Goal: Information Seeking & Learning: Learn about a topic

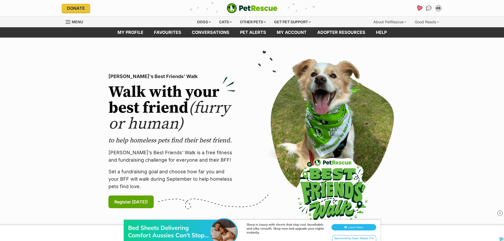
click at [421, 6] on icon "Favourites" at bounding box center [418, 8] width 7 height 7
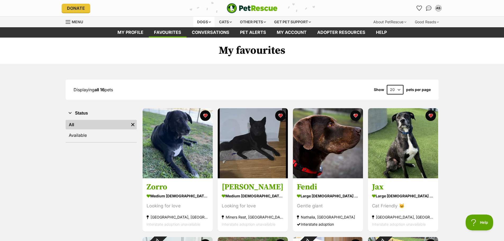
click at [208, 20] on div "Dogs" at bounding box center [203, 22] width 21 height 11
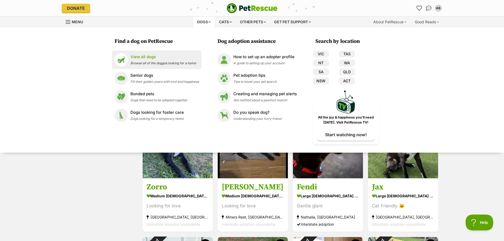
click at [158, 55] on p "View all dogs" at bounding box center [163, 57] width 66 height 6
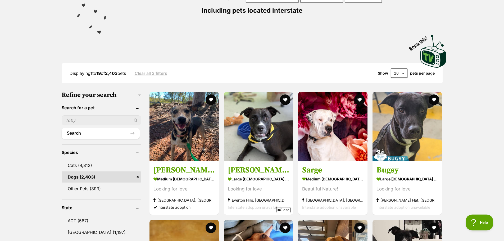
scroll to position [185, 0]
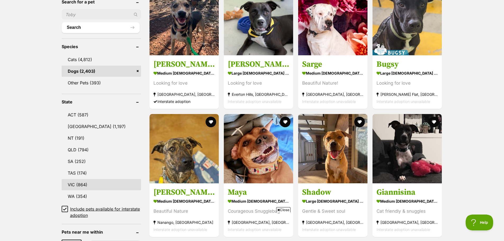
click at [71, 183] on link "VIC (864)" at bounding box center [101, 184] width 79 height 11
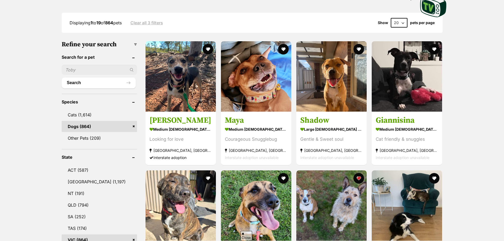
scroll to position [238, 0]
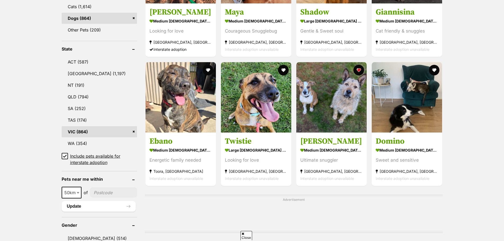
click at [65, 157] on icon at bounding box center [64, 156] width 3 height 2
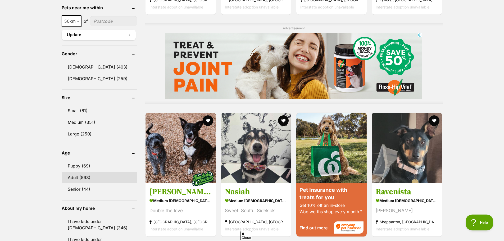
click at [93, 181] on link "Adult (593)" at bounding box center [99, 177] width 75 height 11
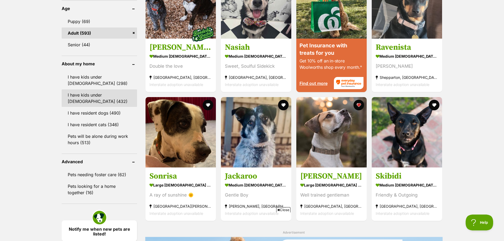
click at [88, 95] on link "I have kids under 12 years old (432)" at bounding box center [99, 97] width 75 height 17
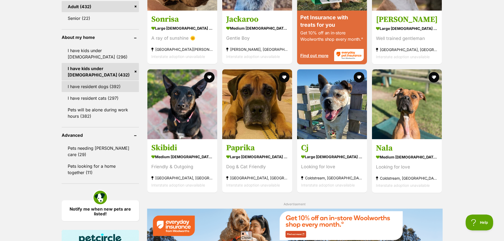
click at [87, 87] on link "I have resident dogs (392)" at bounding box center [100, 86] width 77 height 11
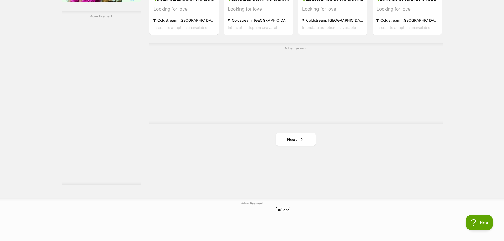
scroll to position [925, 0]
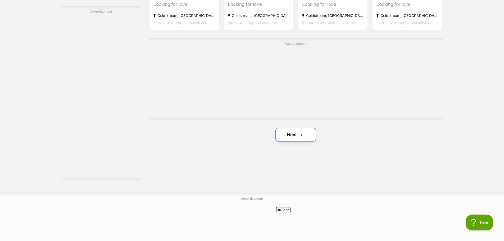
click at [294, 138] on link "Next" at bounding box center [296, 134] width 40 height 13
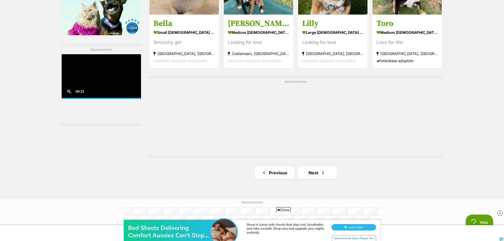
scroll to position [899, 0]
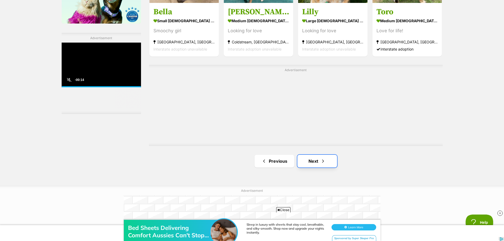
click at [321, 165] on link "Next" at bounding box center [317, 161] width 40 height 13
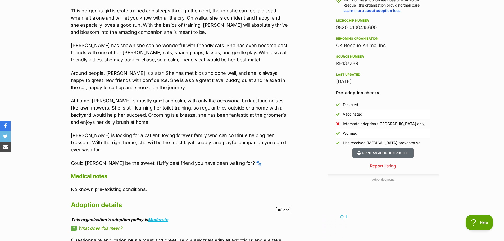
scroll to position [397, 0]
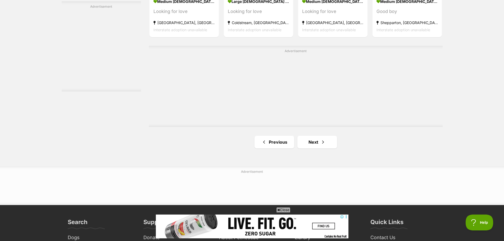
scroll to position [952, 0]
click at [314, 141] on link "Next" at bounding box center [317, 141] width 40 height 13
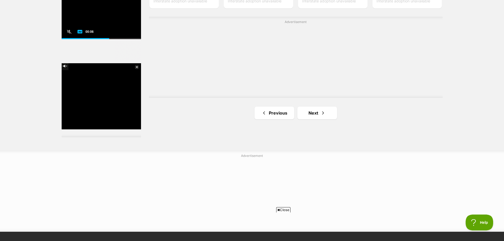
scroll to position [952, 0]
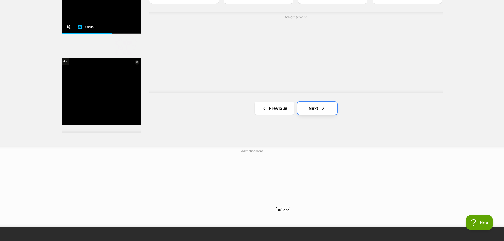
click at [315, 111] on link "Next" at bounding box center [317, 108] width 40 height 13
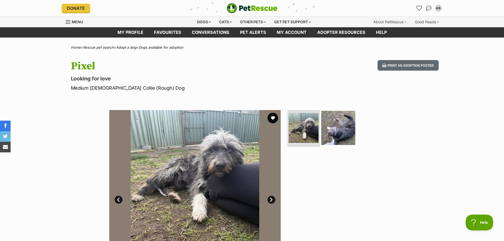
click at [331, 128] on img at bounding box center [338, 128] width 34 height 34
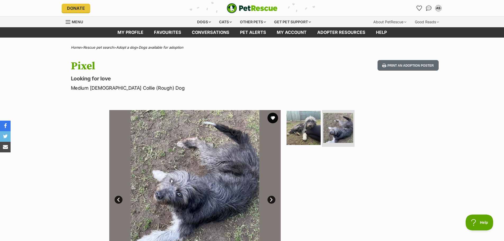
click at [308, 123] on img at bounding box center [303, 128] width 34 height 34
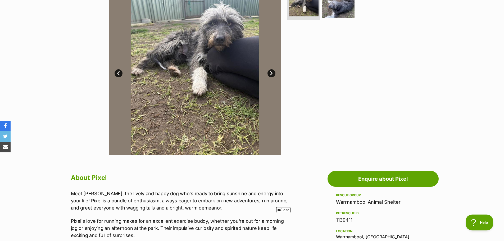
scroll to position [79, 0]
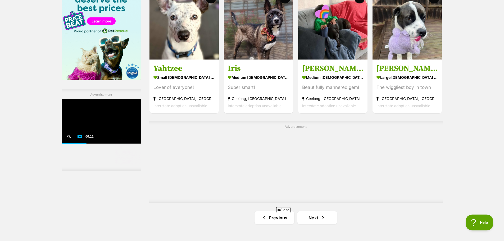
scroll to position [872, 0]
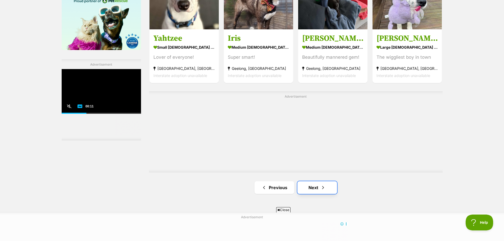
click at [312, 188] on link "Next" at bounding box center [317, 187] width 40 height 13
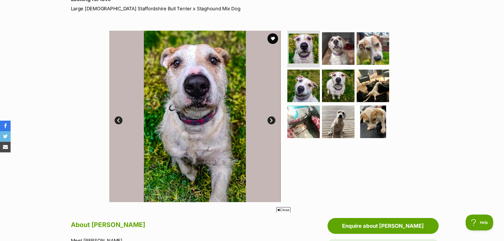
scroll to position [185, 0]
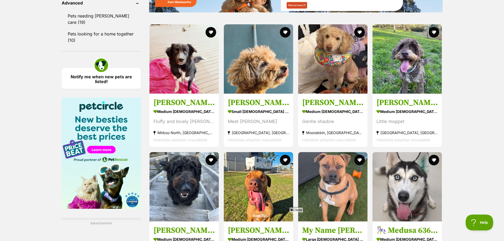
scroll to position [925, 0]
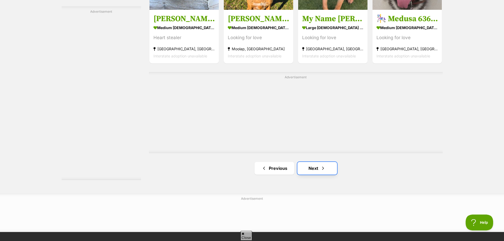
click at [324, 168] on span "Next page" at bounding box center [322, 168] width 5 height 6
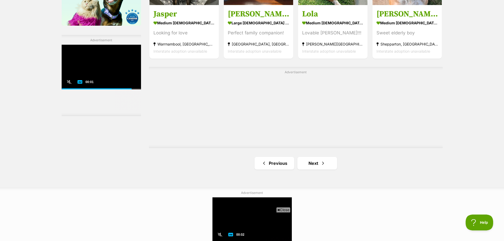
scroll to position [899, 0]
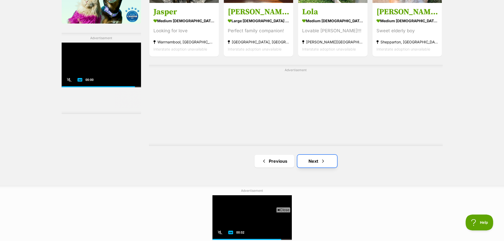
drag, startPoint x: 329, startPoint y: 160, endPoint x: 336, endPoint y: 161, distance: 6.6
click at [329, 160] on link "Next" at bounding box center [317, 161] width 40 height 13
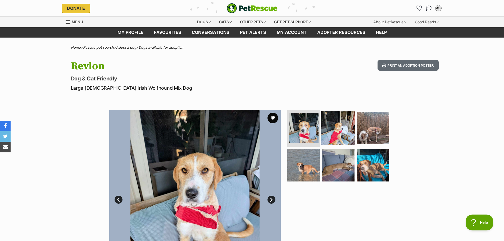
click at [331, 131] on img at bounding box center [338, 128] width 34 height 34
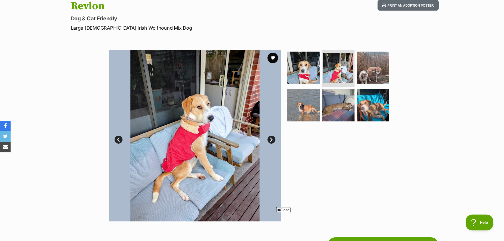
scroll to position [53, 0]
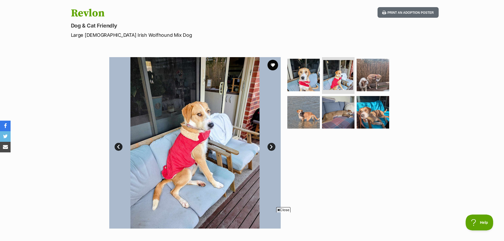
click at [269, 148] on link "Next" at bounding box center [271, 147] width 8 height 8
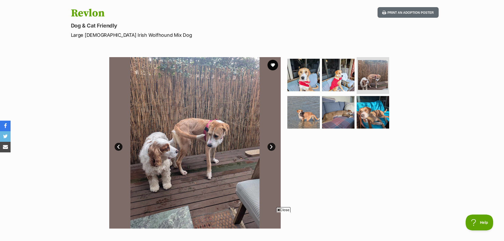
click at [269, 148] on link "Next" at bounding box center [271, 147] width 8 height 8
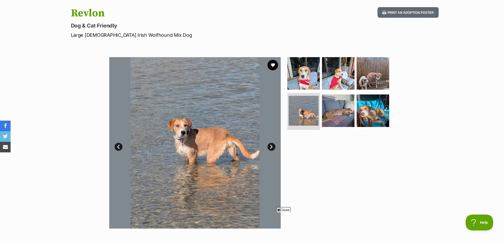
click at [269, 148] on link "Next" at bounding box center [271, 147] width 8 height 8
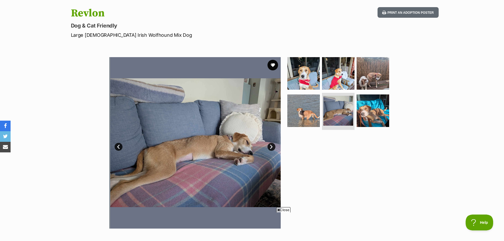
scroll to position [0, 0]
click at [270, 66] on button "favourite" at bounding box center [273, 65] width 12 height 12
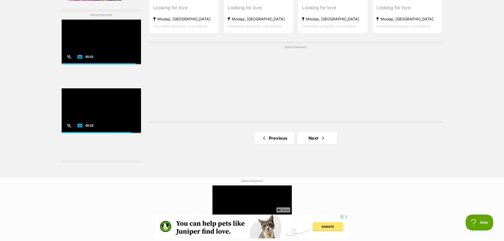
scroll to position [952, 0]
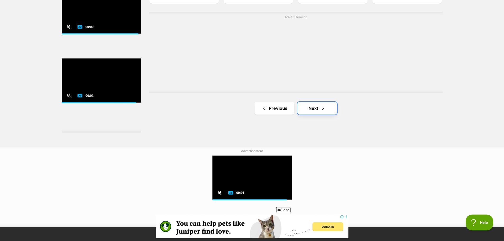
click at [326, 108] on link "Next" at bounding box center [317, 108] width 40 height 13
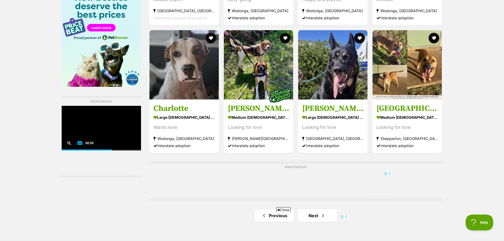
scroll to position [872, 0]
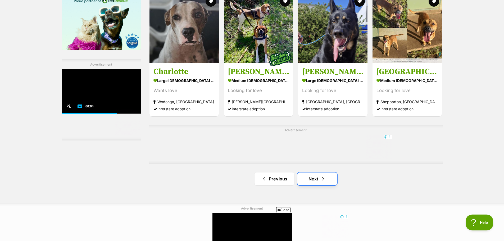
click at [325, 182] on span "Next page" at bounding box center [322, 179] width 5 height 6
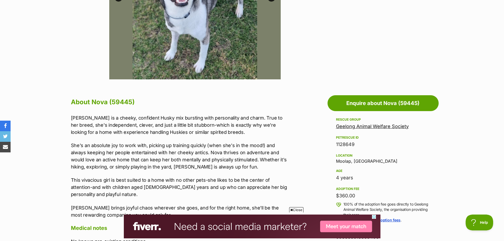
scroll to position [264, 0]
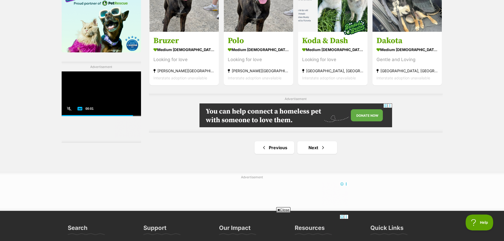
scroll to position [872, 0]
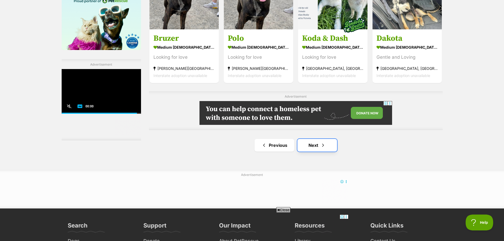
click at [328, 145] on link "Next" at bounding box center [317, 145] width 40 height 13
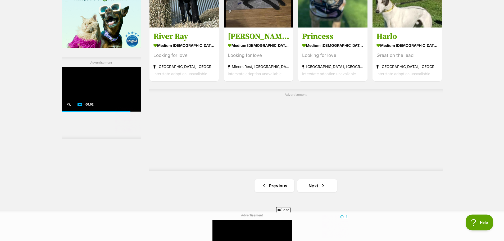
scroll to position [925, 0]
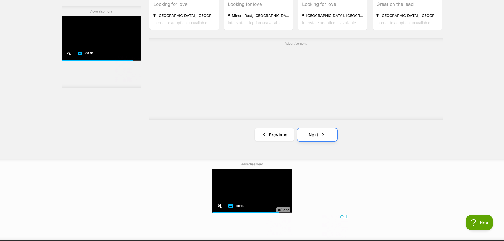
click at [321, 140] on link "Next" at bounding box center [317, 134] width 40 height 13
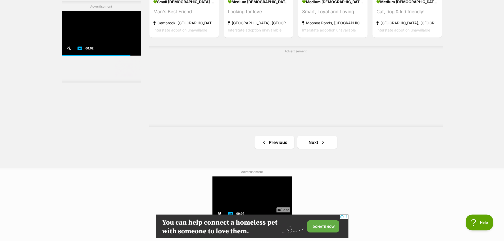
scroll to position [952, 0]
click at [319, 143] on link "Next" at bounding box center [317, 141] width 40 height 13
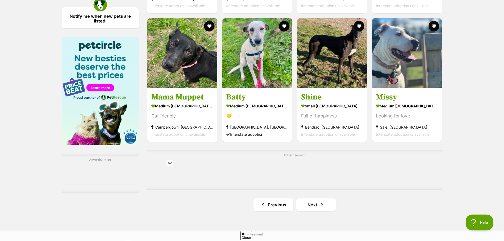
scroll to position [793, 0]
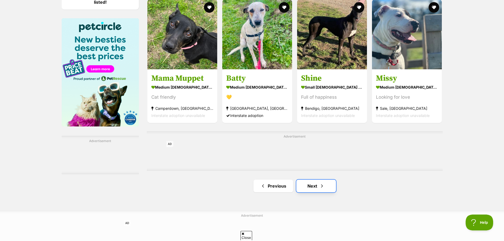
click at [322, 189] on span "Next page" at bounding box center [321, 186] width 5 height 6
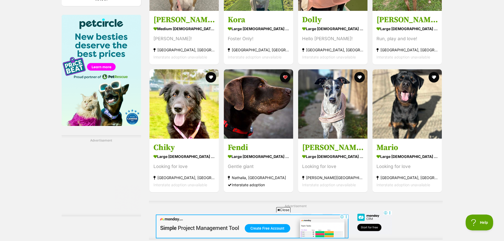
scroll to position [846, 0]
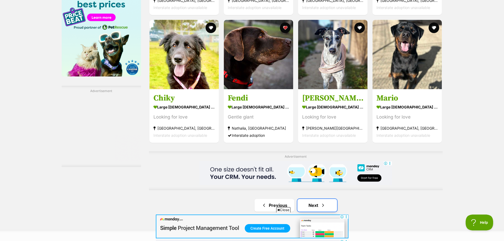
drag, startPoint x: 307, startPoint y: 205, endPoint x: 330, endPoint y: 199, distance: 23.7
click at [307, 205] on link "Next" at bounding box center [317, 205] width 40 height 13
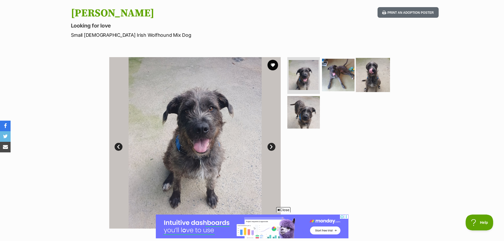
click at [370, 77] on img at bounding box center [373, 75] width 34 height 34
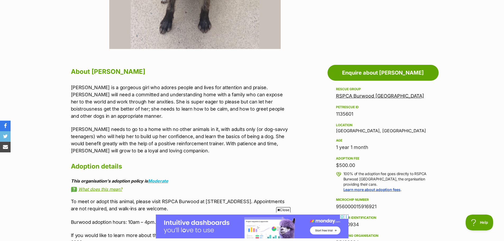
scroll to position [238, 0]
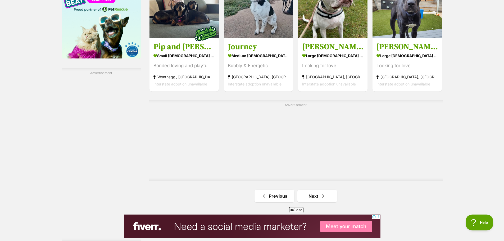
scroll to position [872, 0]
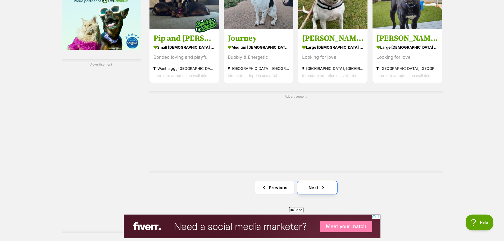
click at [322, 190] on span "Next page" at bounding box center [322, 187] width 5 height 6
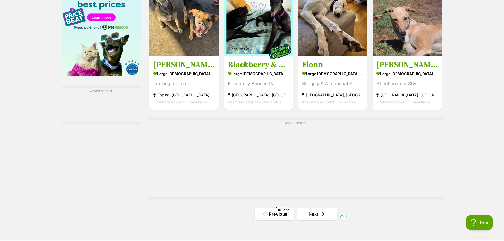
scroll to position [925, 0]
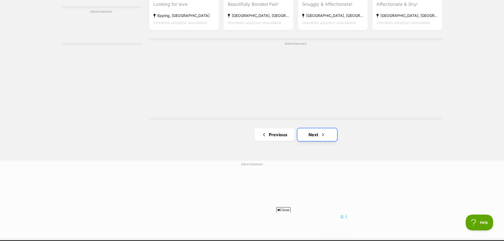
click at [316, 138] on link "Next" at bounding box center [317, 134] width 40 height 13
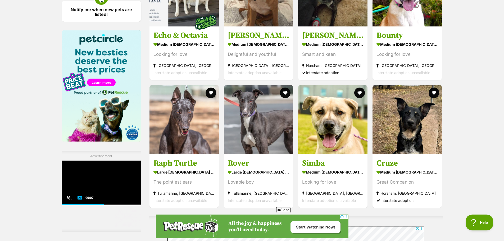
scroll to position [793, 0]
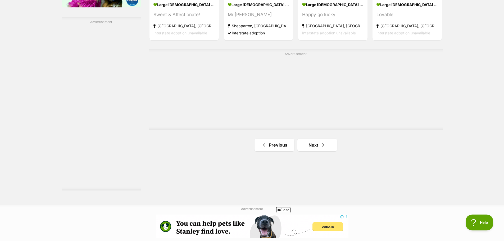
scroll to position [925, 0]
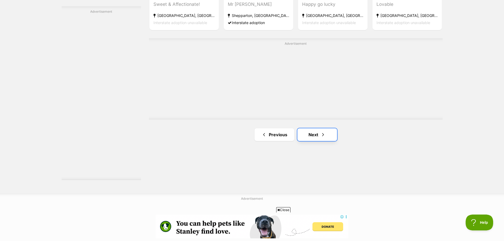
click at [324, 136] on span "Next page" at bounding box center [322, 134] width 5 height 6
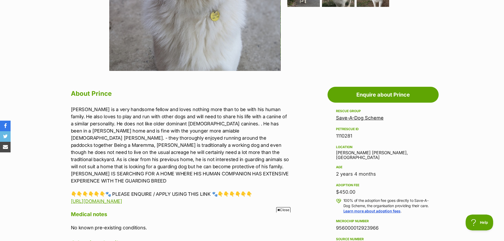
scroll to position [238, 0]
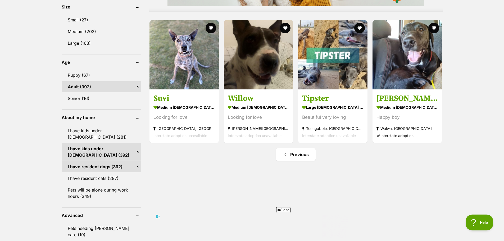
scroll to position [502, 0]
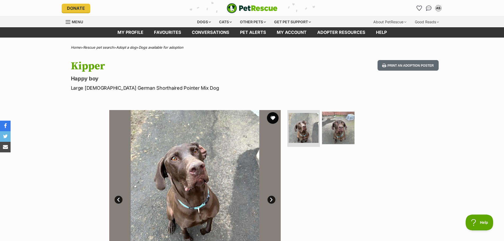
click at [271, 117] on button "favourite" at bounding box center [273, 118] width 12 height 12
